Goal: Task Accomplishment & Management: Manage account settings

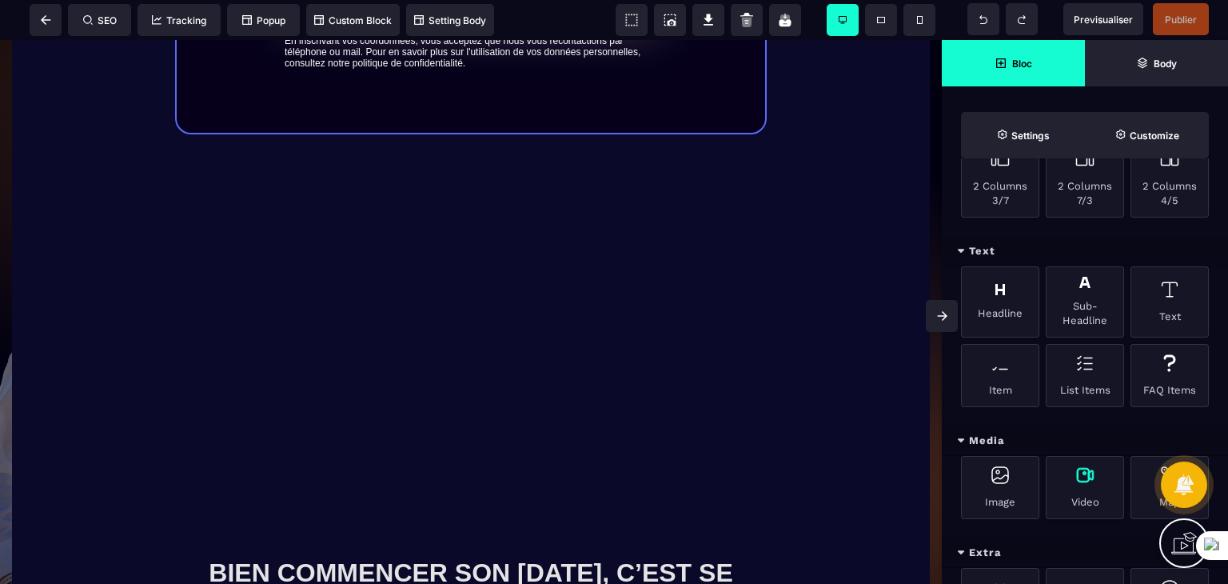
scroll to position [480, 0]
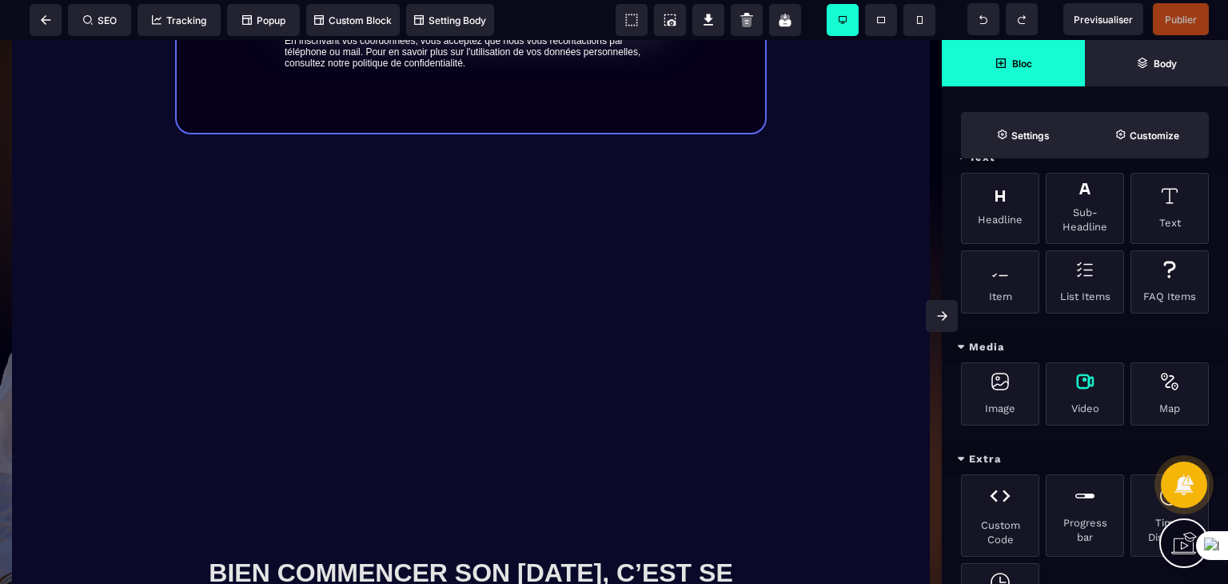
click at [1094, 396] on div "Video" at bounding box center [1085, 393] width 78 height 63
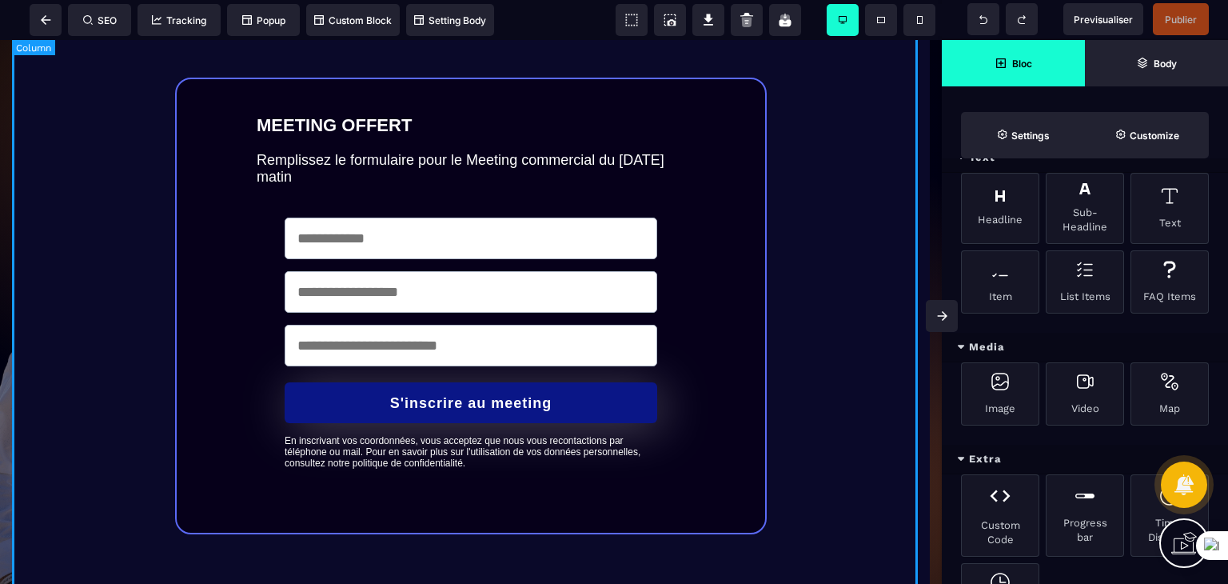
scroll to position [0, 0]
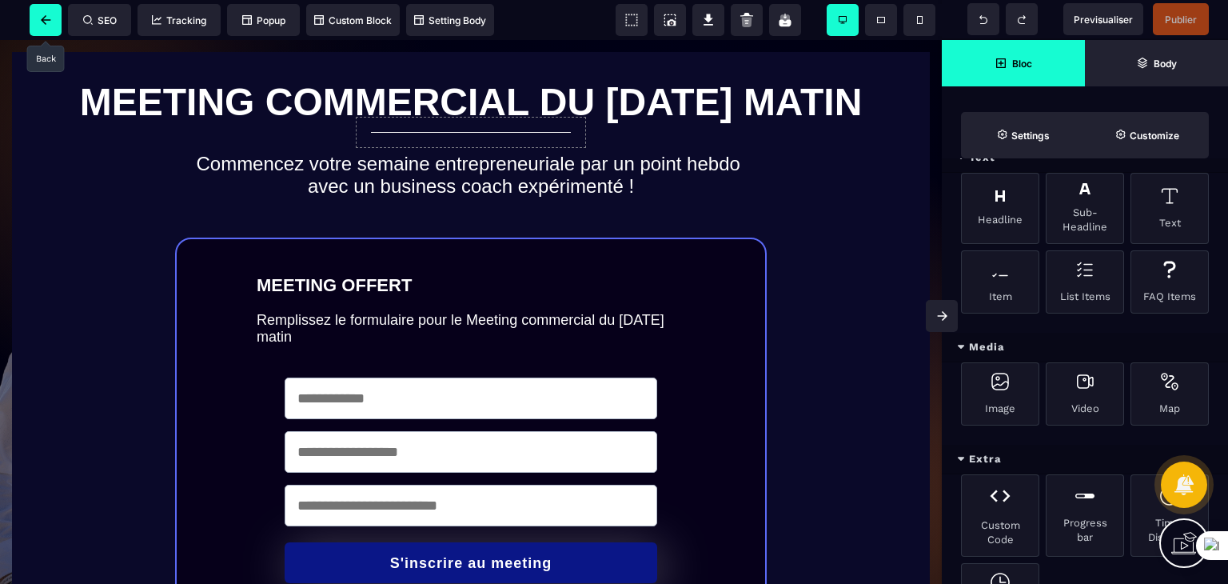
click at [39, 14] on span at bounding box center [46, 20] width 32 height 32
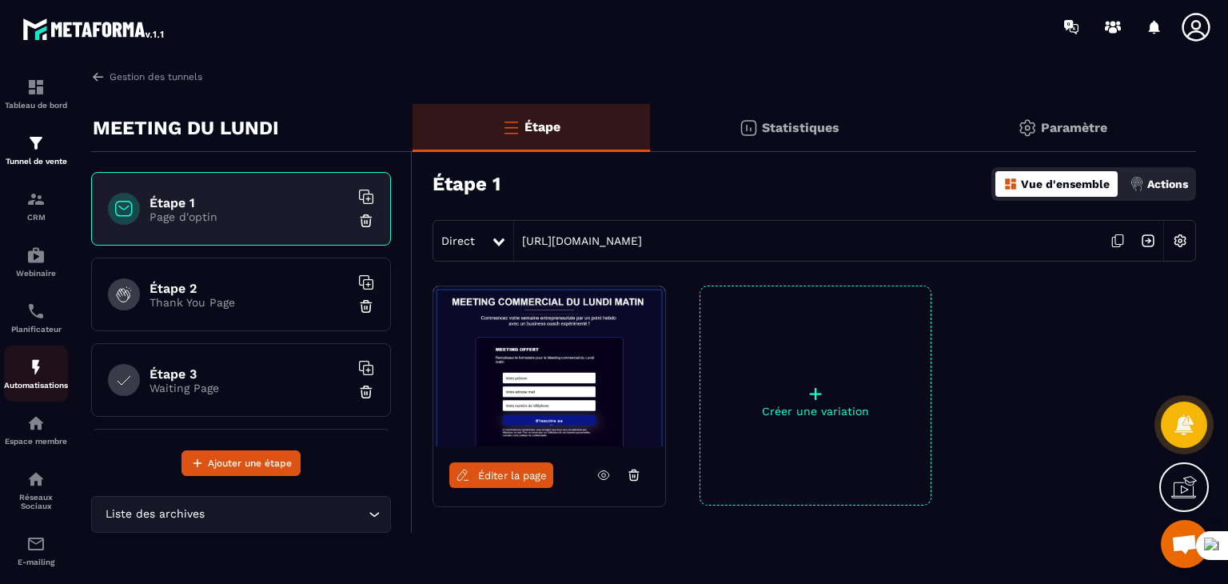
click at [10, 385] on p "Automatisations" at bounding box center [36, 385] width 64 height 9
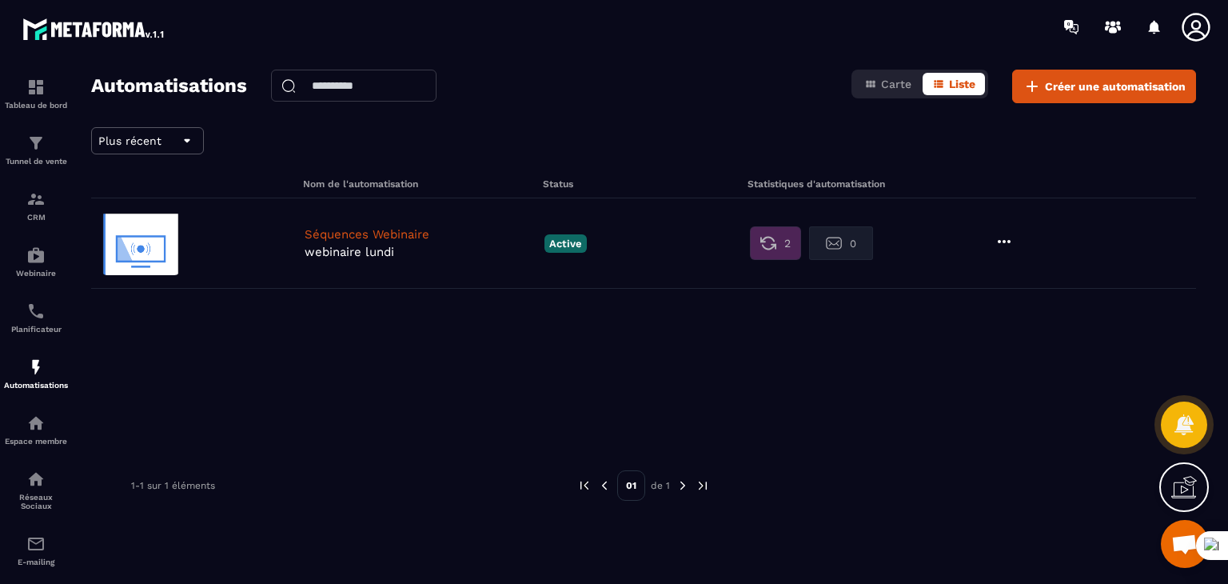
click at [462, 237] on p "Séquences Webinaire" at bounding box center [421, 234] width 232 height 14
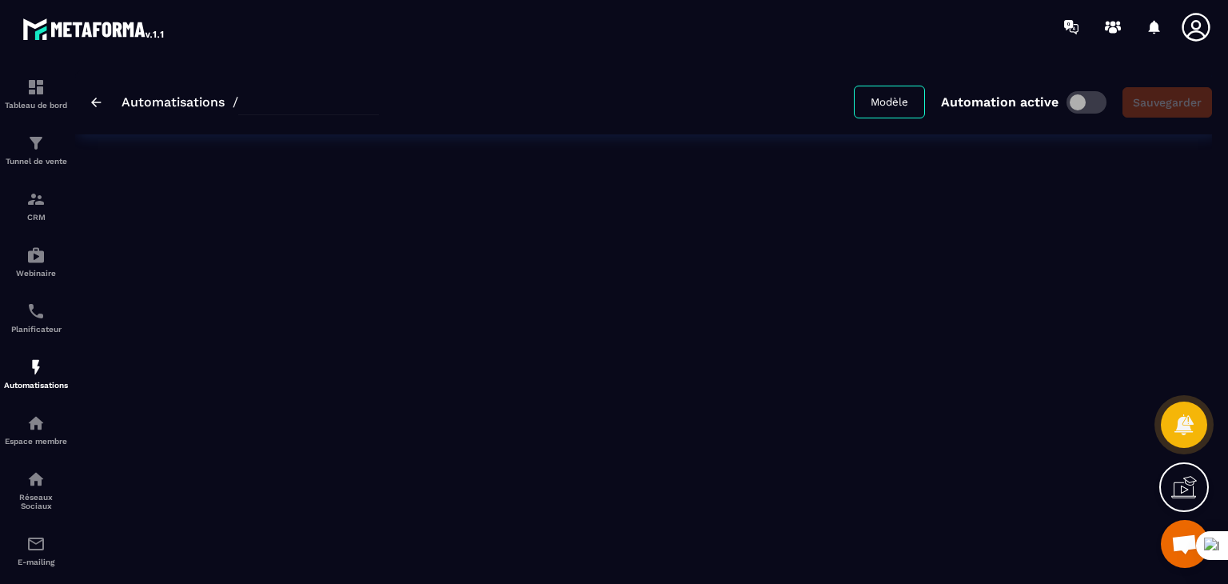
type input "**********"
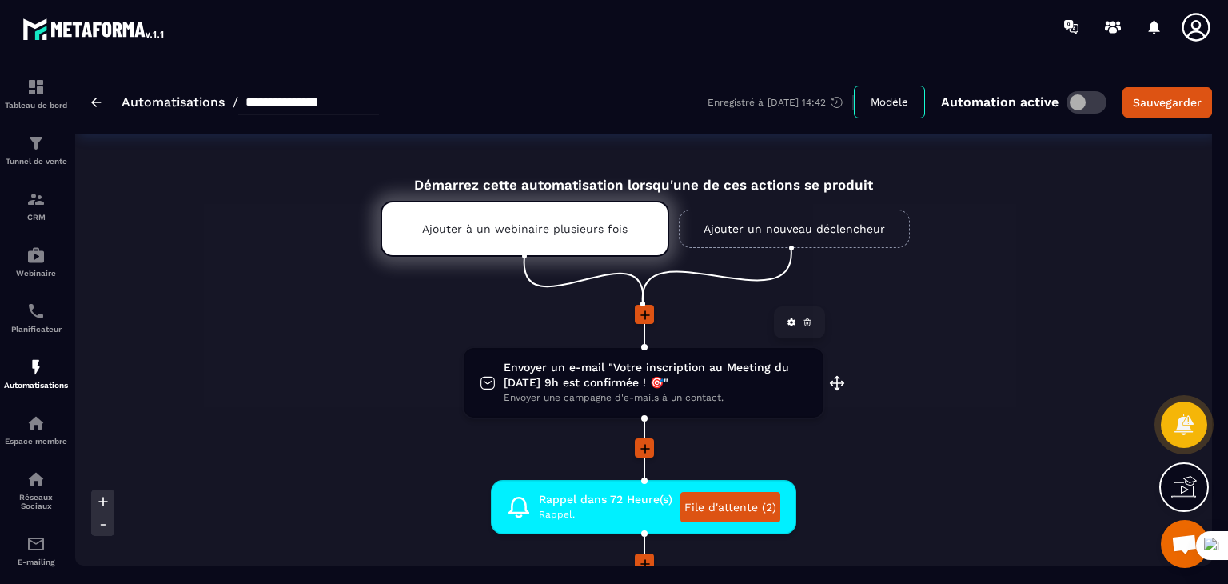
click at [640, 388] on span "Envoyer un e-mail "Votre inscription au Meeting du [DATE] 9h est confirmée ! 🎯"" at bounding box center [656, 375] width 304 height 30
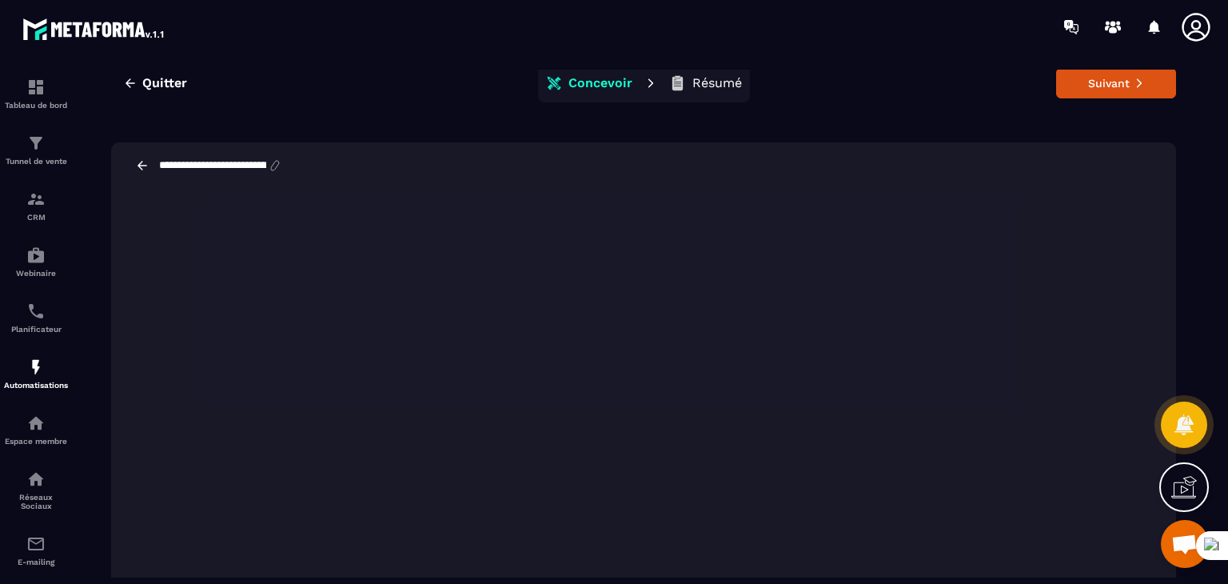
scroll to position [37, 0]
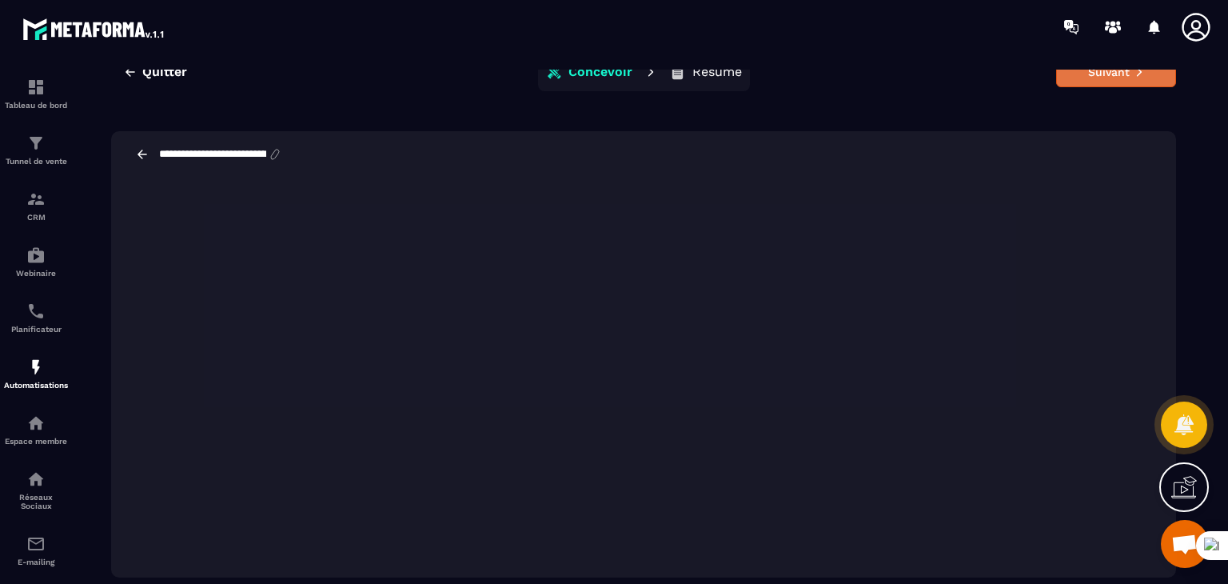
click at [1068, 74] on button "Suivant" at bounding box center [1116, 72] width 120 height 30
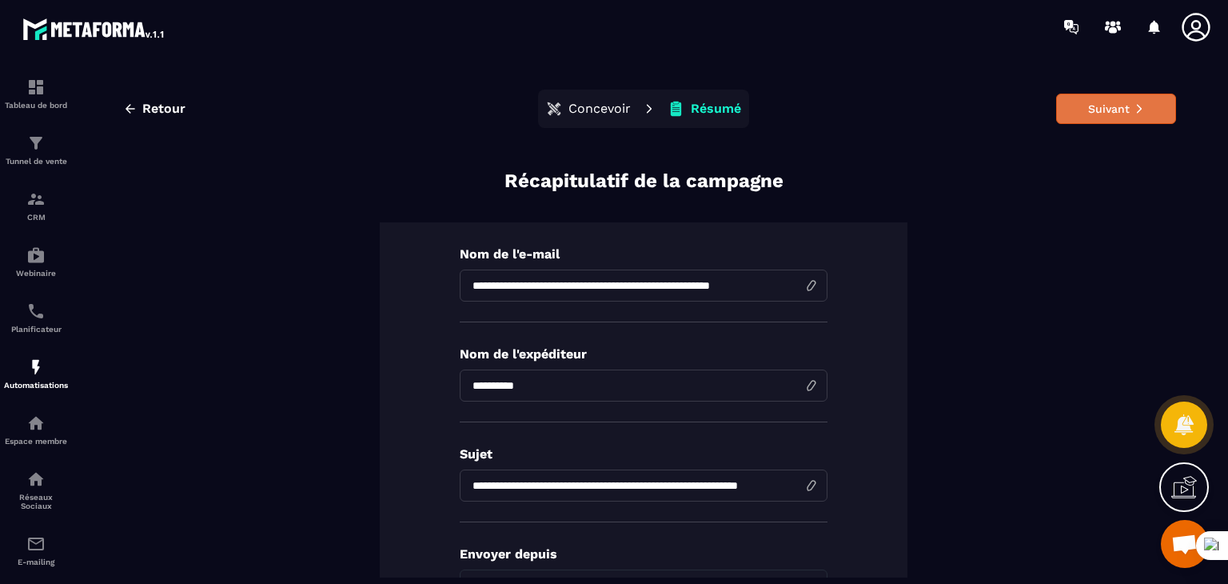
click at [1102, 119] on button "Suivant" at bounding box center [1116, 109] width 120 height 30
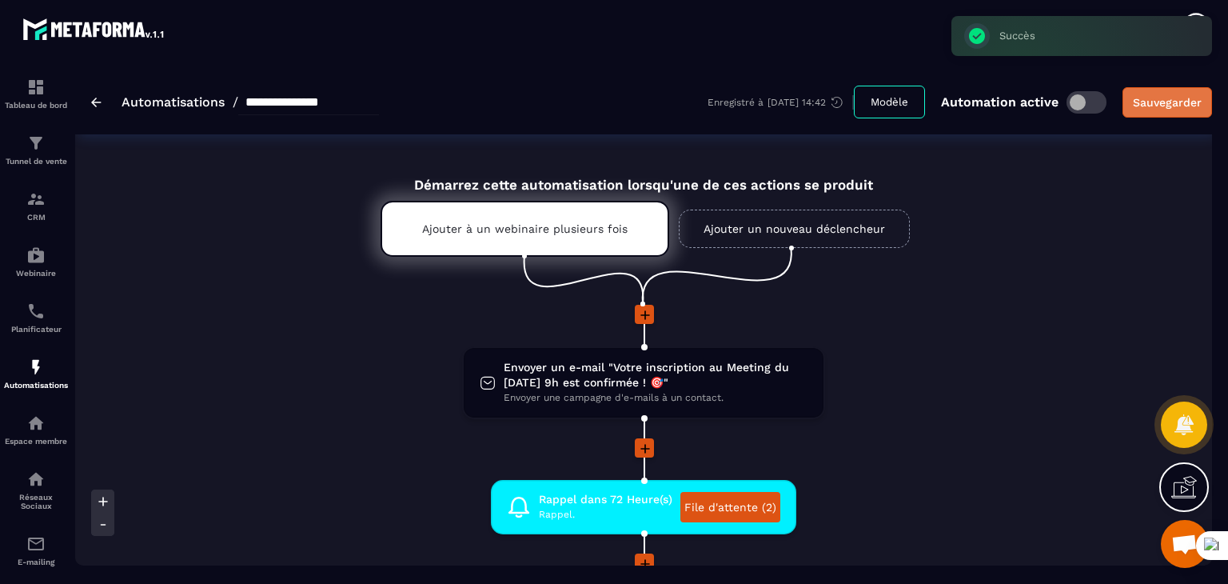
click at [1145, 102] on div "Sauvegarder" at bounding box center [1167, 102] width 69 height 16
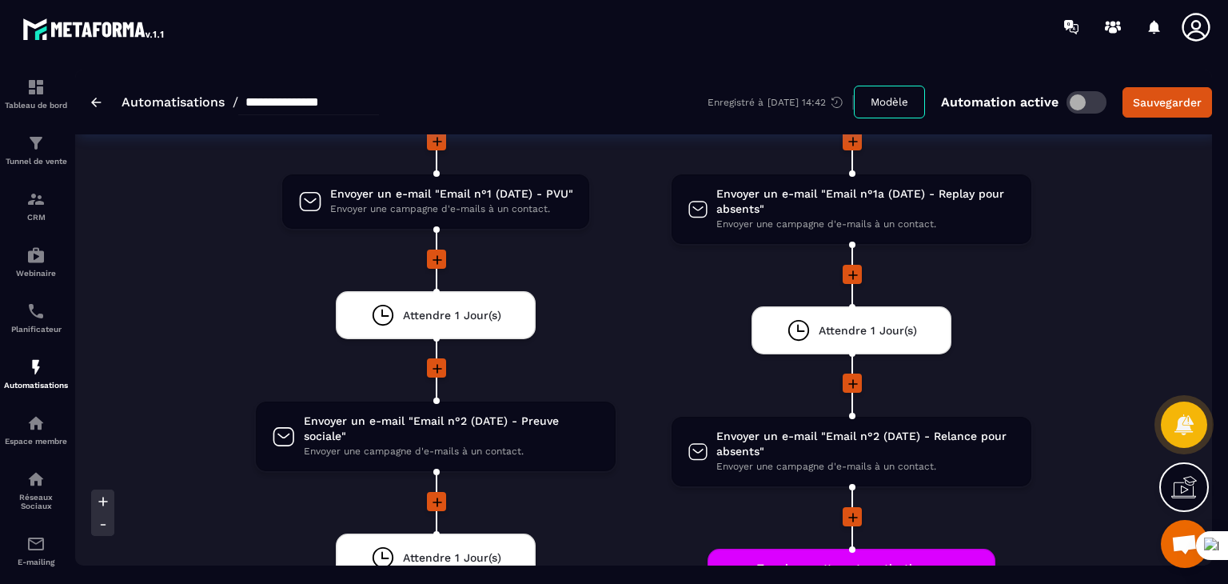
scroll to position [117, 0]
click at [34, 68] on link "Tableau de bord" at bounding box center [36, 94] width 64 height 56
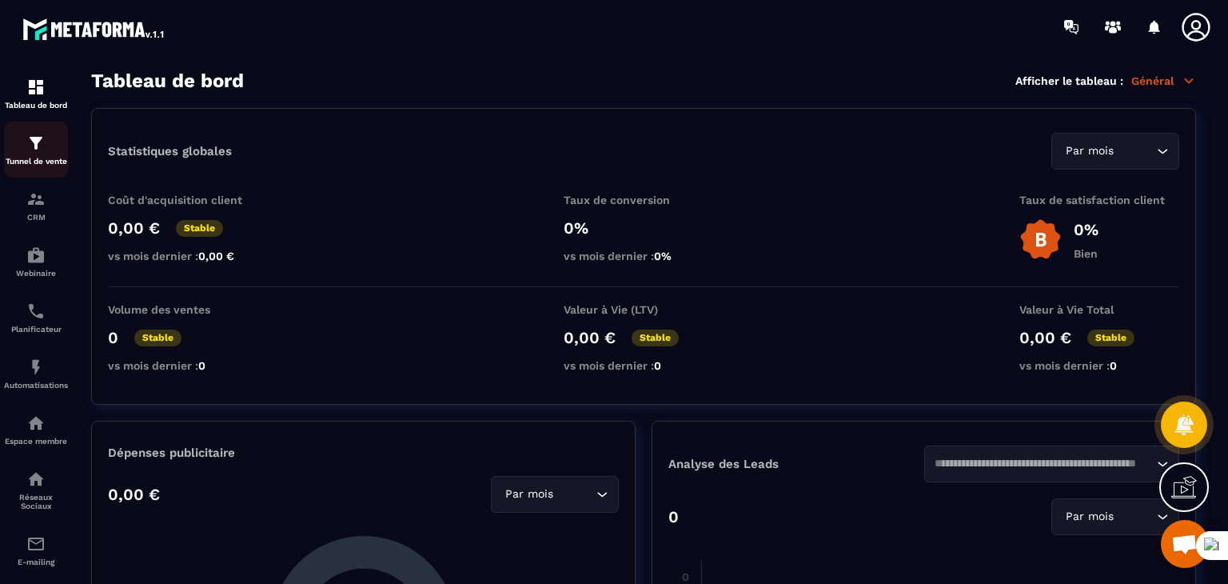
click at [37, 162] on p "Tunnel de vente" at bounding box center [36, 161] width 64 height 9
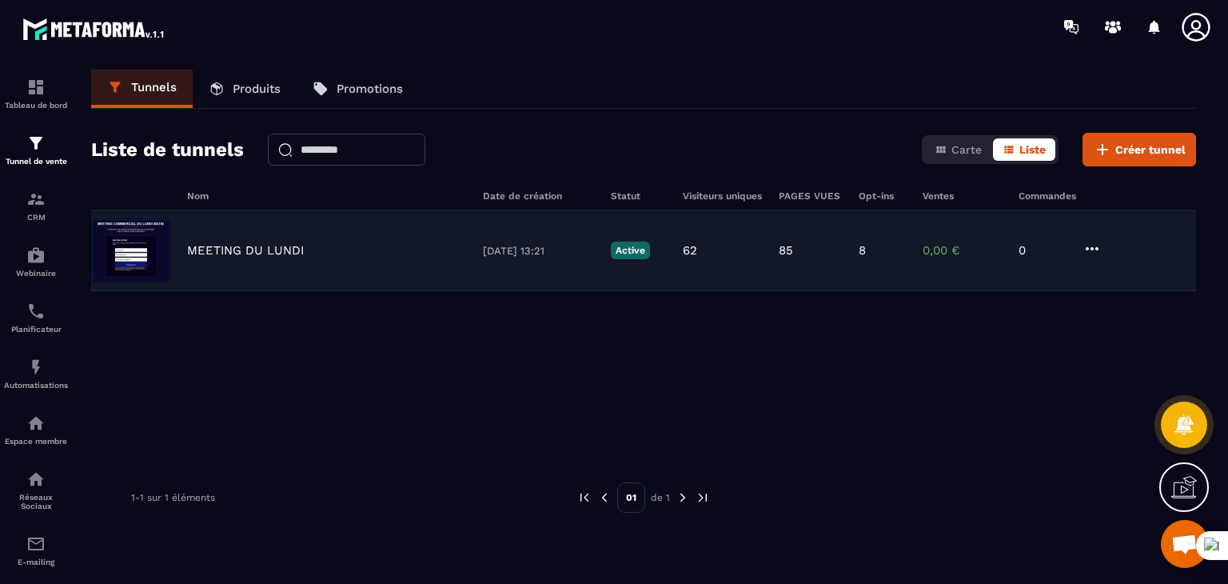
click at [391, 240] on div "MEETING DU [DATE] 13:21 Active 62 85 8 0,00 € 0" at bounding box center [643, 250] width 1105 height 81
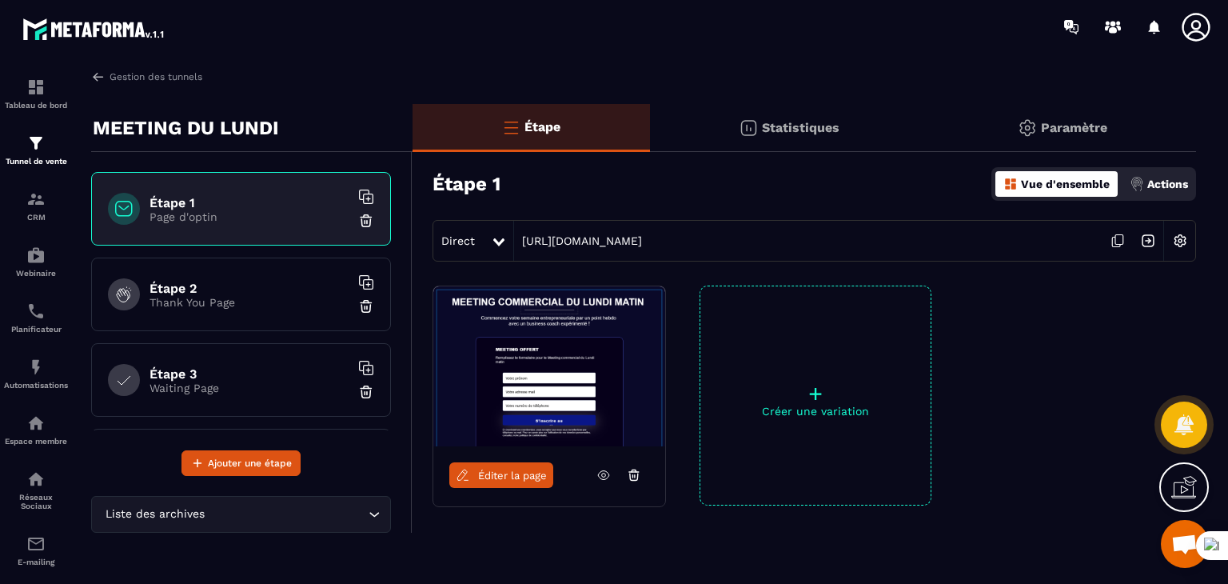
click at [508, 477] on span "Éditer la page" at bounding box center [512, 475] width 69 height 12
